Goal: Check status: Check status

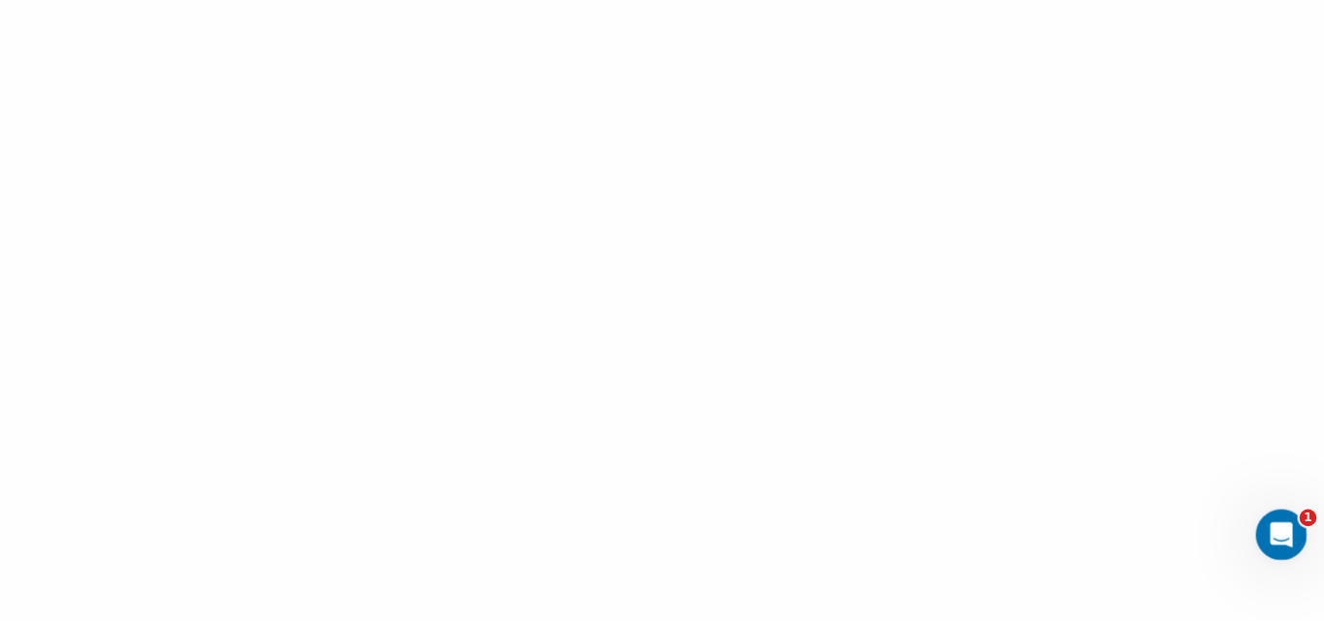
click at [1273, 534] on icon "Открыть службу сообщений Intercom" at bounding box center [1279, 533] width 32 height 32
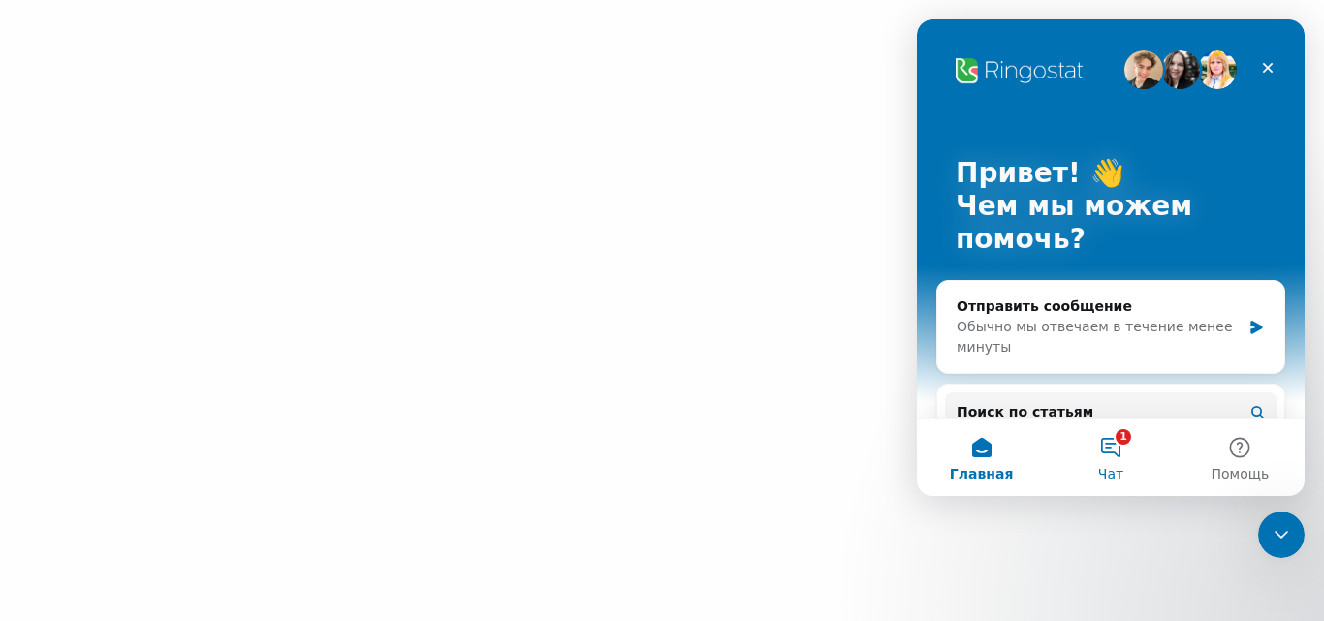
click at [1102, 450] on button "1 Чат" at bounding box center [1110, 458] width 129 height 78
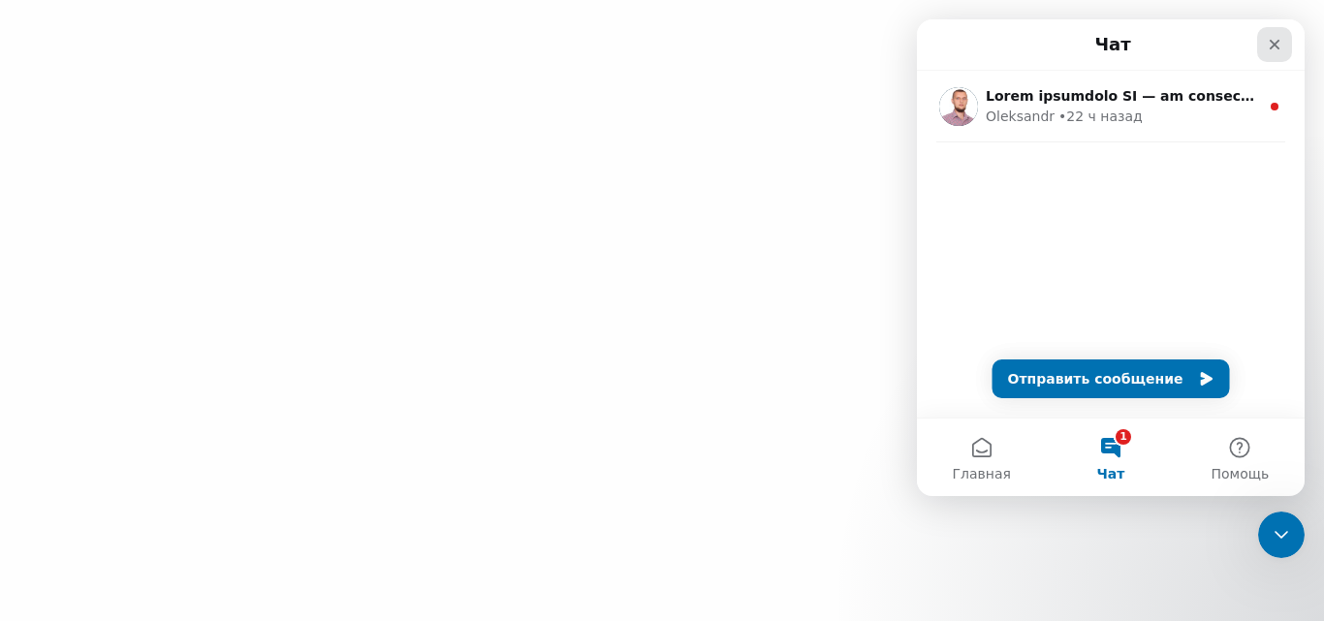
click at [1273, 46] on icon "Закрыть" at bounding box center [1275, 45] width 11 height 11
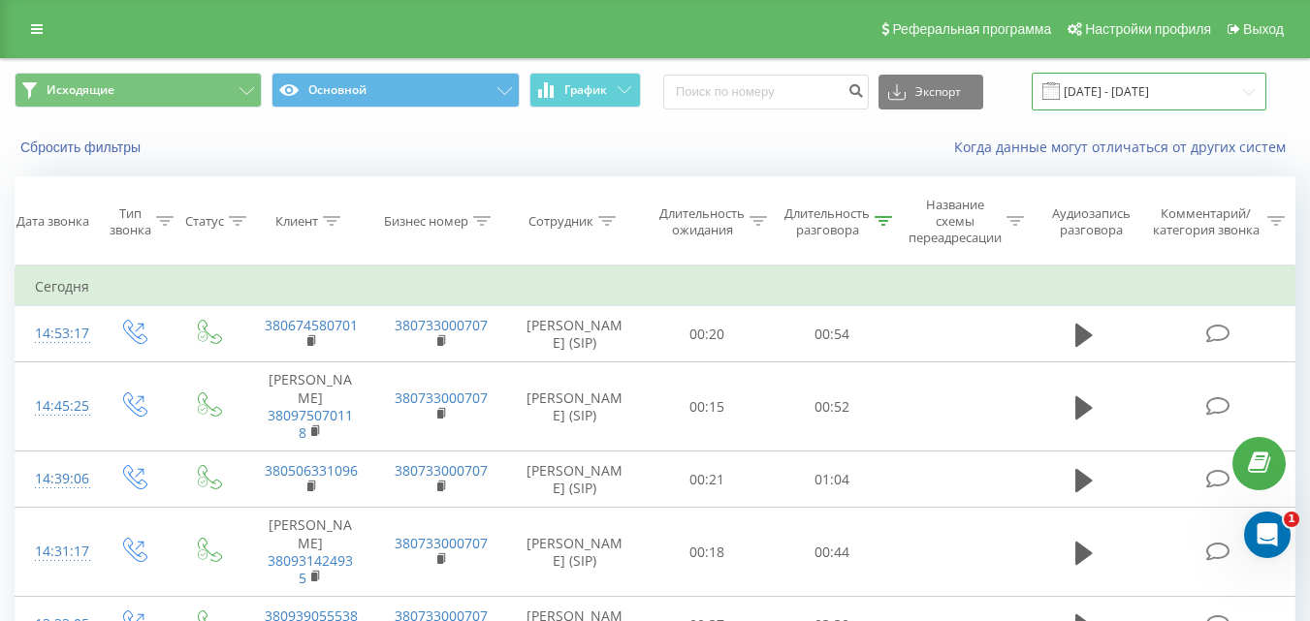
click at [1160, 86] on input "[DATE] - [DATE]" at bounding box center [1149, 92] width 235 height 38
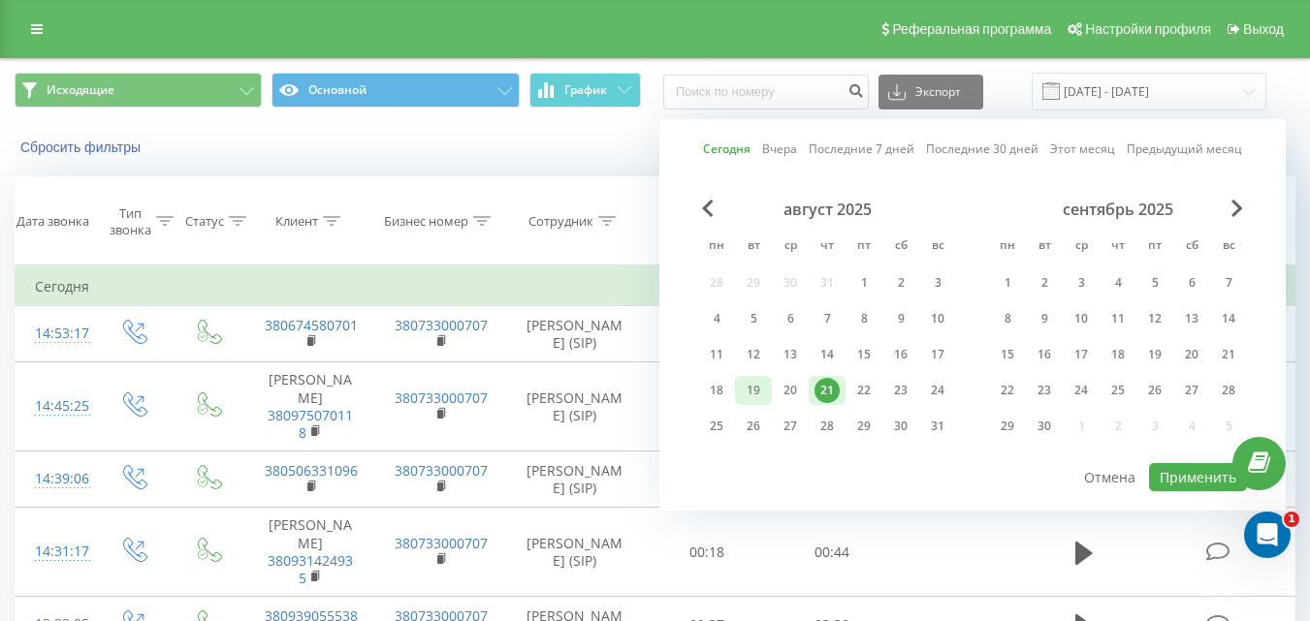
click at [737, 394] on div "19" at bounding box center [753, 390] width 37 height 29
click at [756, 391] on div "19" at bounding box center [753, 390] width 25 height 25
click at [1190, 475] on button "Применить" at bounding box center [1198, 477] width 98 height 28
type input "19.08.2025 - 19.08.2025"
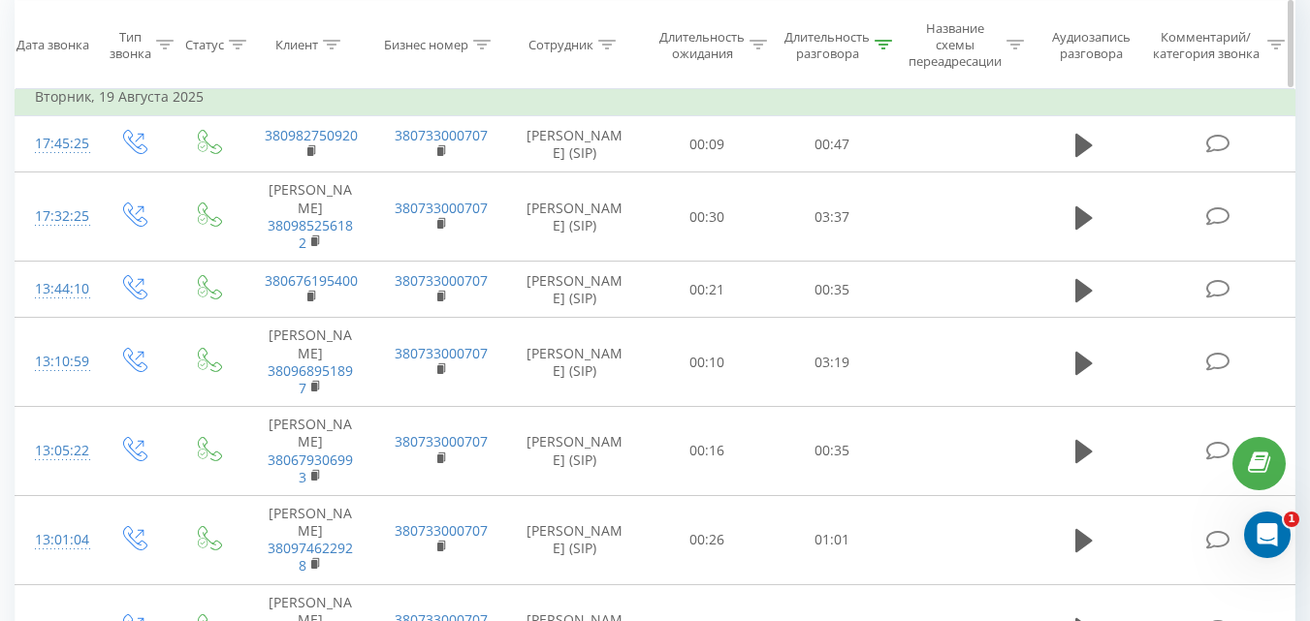
scroll to position [194, 0]
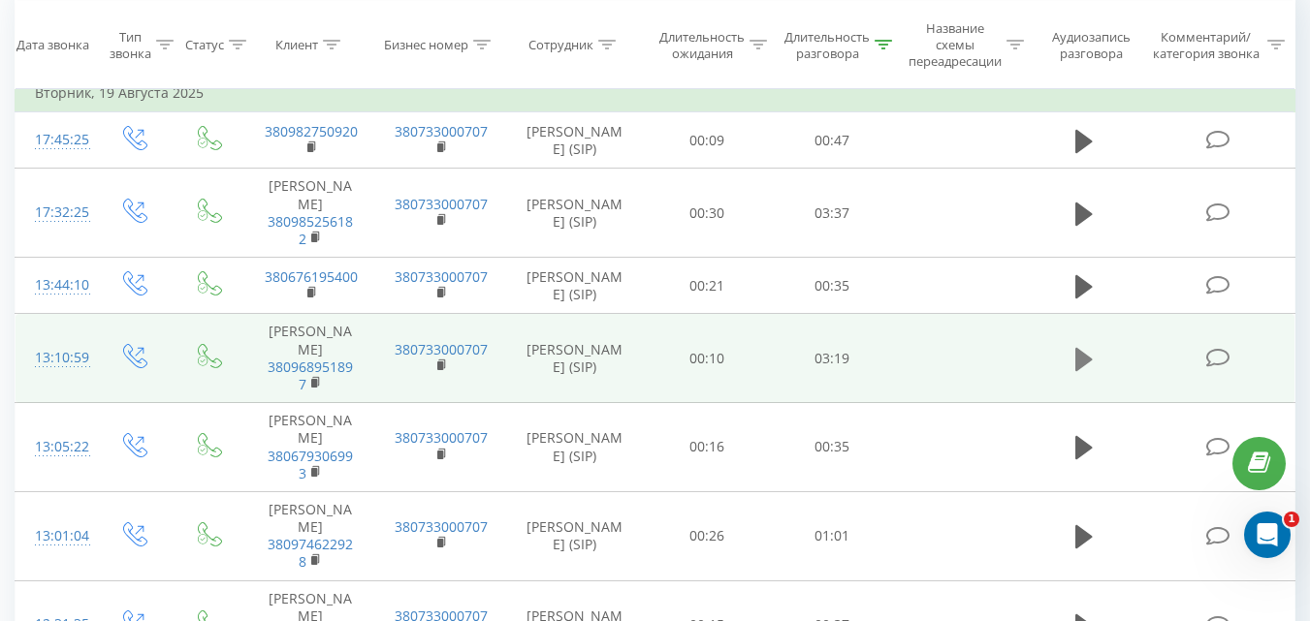
click at [1086, 373] on icon at bounding box center [1083, 359] width 17 height 27
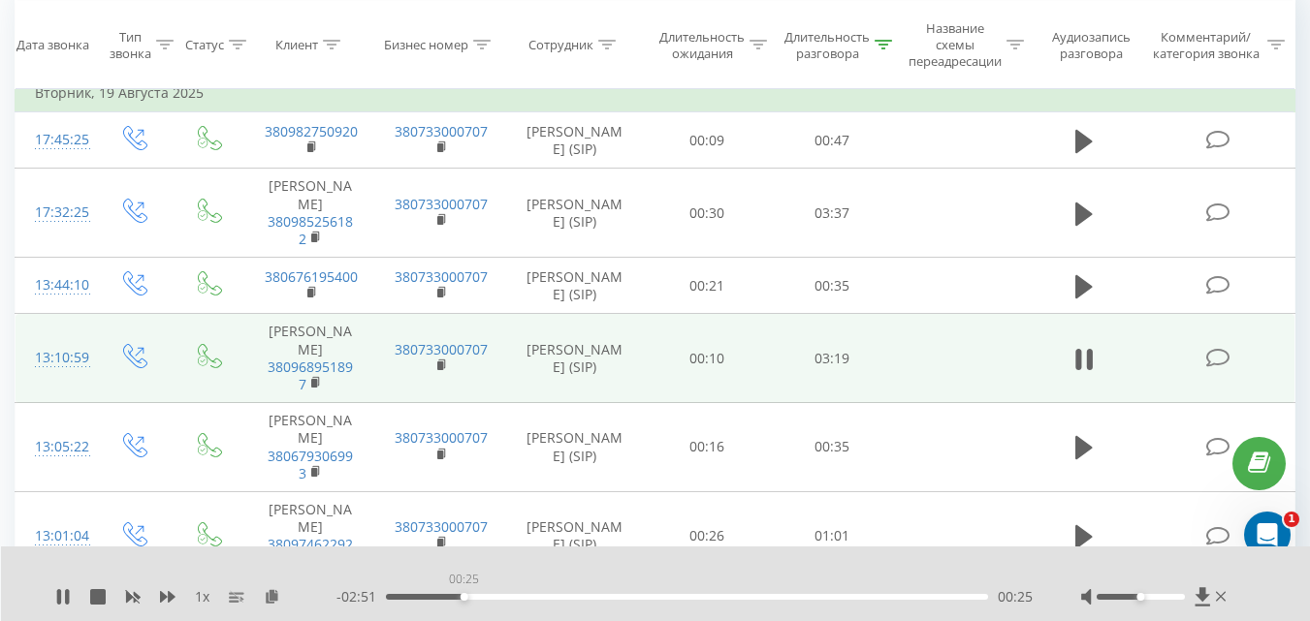
drag, startPoint x: 387, startPoint y: 597, endPoint x: 464, endPoint y: 601, distance: 77.7
click at [464, 601] on div "- 02:51 00:25 00:25" at bounding box center [684, 597] width 696 height 19
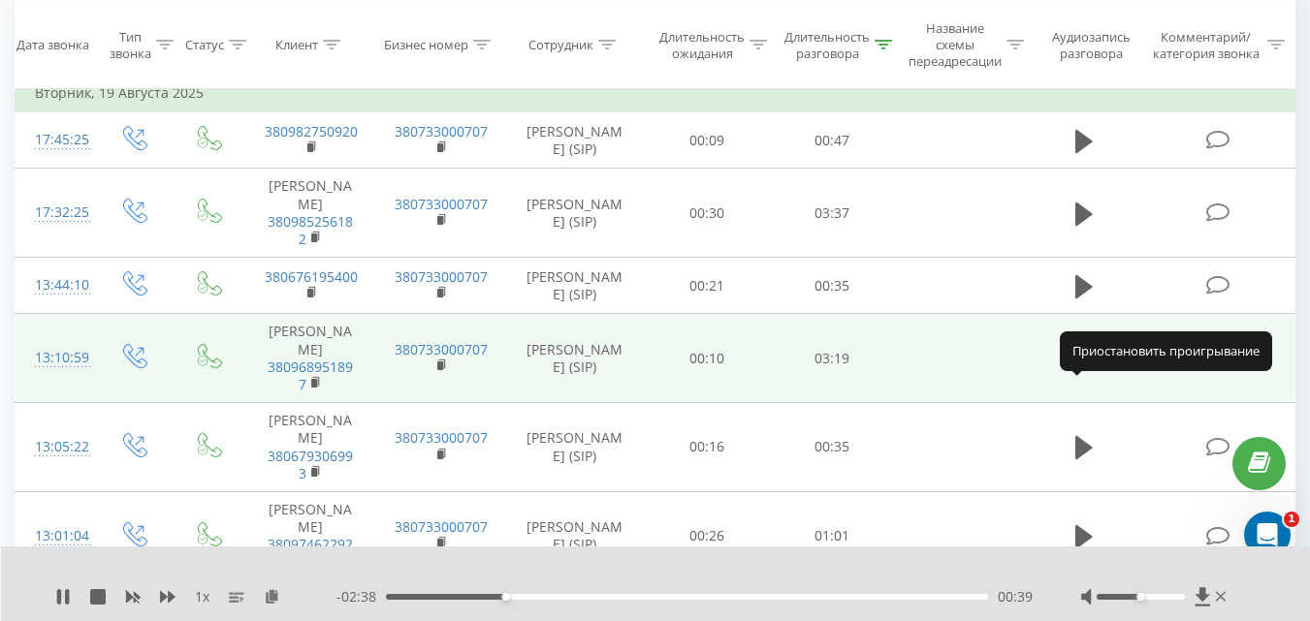
click at [1073, 374] on button at bounding box center [1083, 359] width 29 height 29
